Goal: Obtain resource: Obtain resource

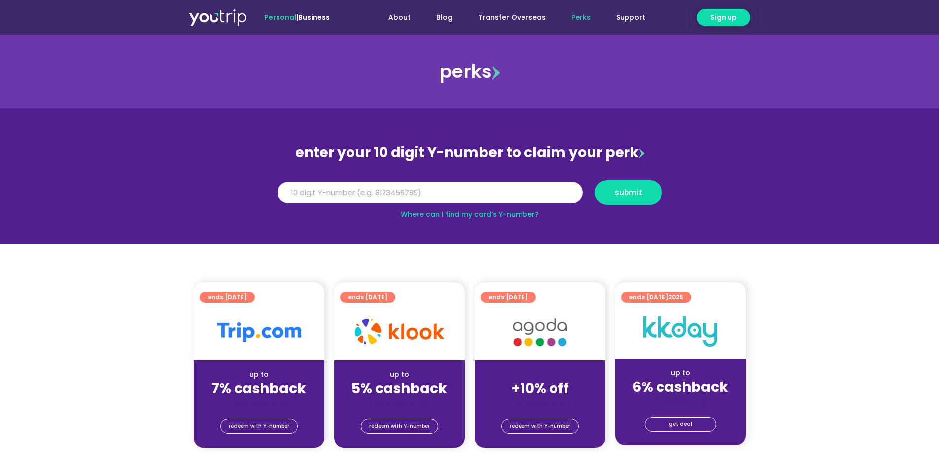
click at [336, 198] on input "Y Number" at bounding box center [429, 193] width 305 height 22
type input "8117608519"
click at [642, 184] on button "submit" at bounding box center [628, 192] width 67 height 24
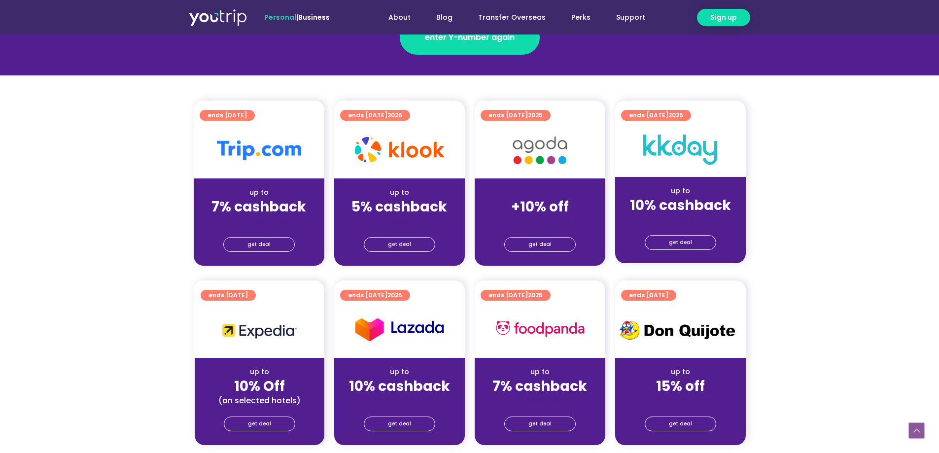
scroll to position [197, 0]
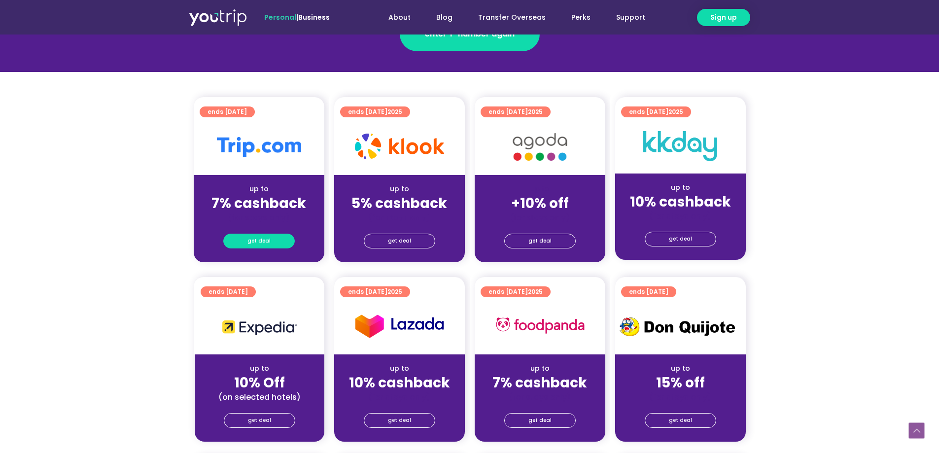
click at [258, 242] on span "get deal" at bounding box center [258, 241] width 23 height 14
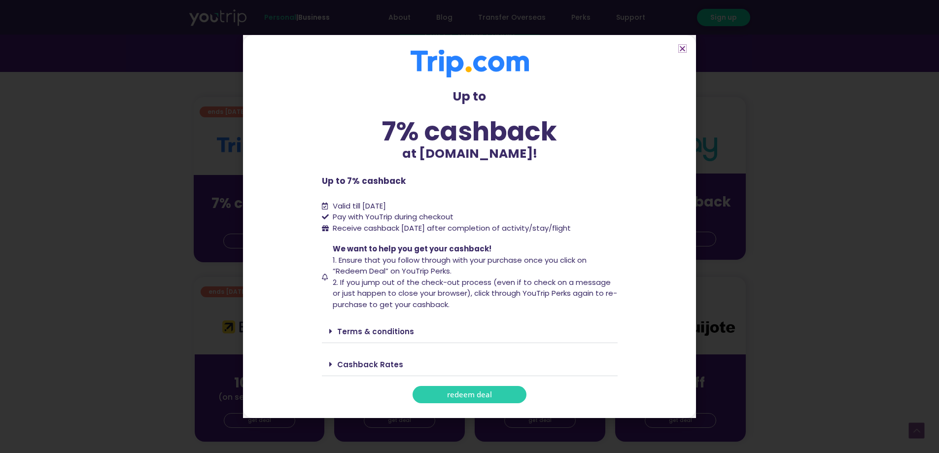
scroll to position [246, 0]
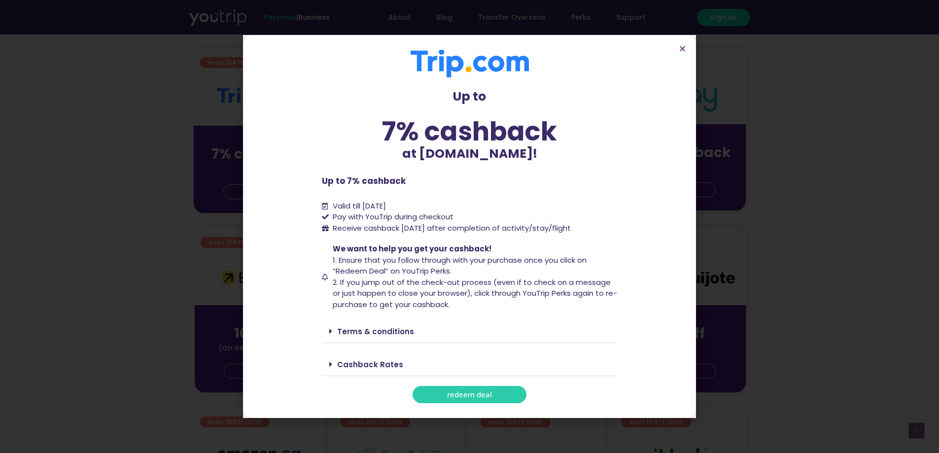
click at [468, 392] on span "redeem deal" at bounding box center [469, 394] width 45 height 7
